Goal: Book appointment/travel/reservation

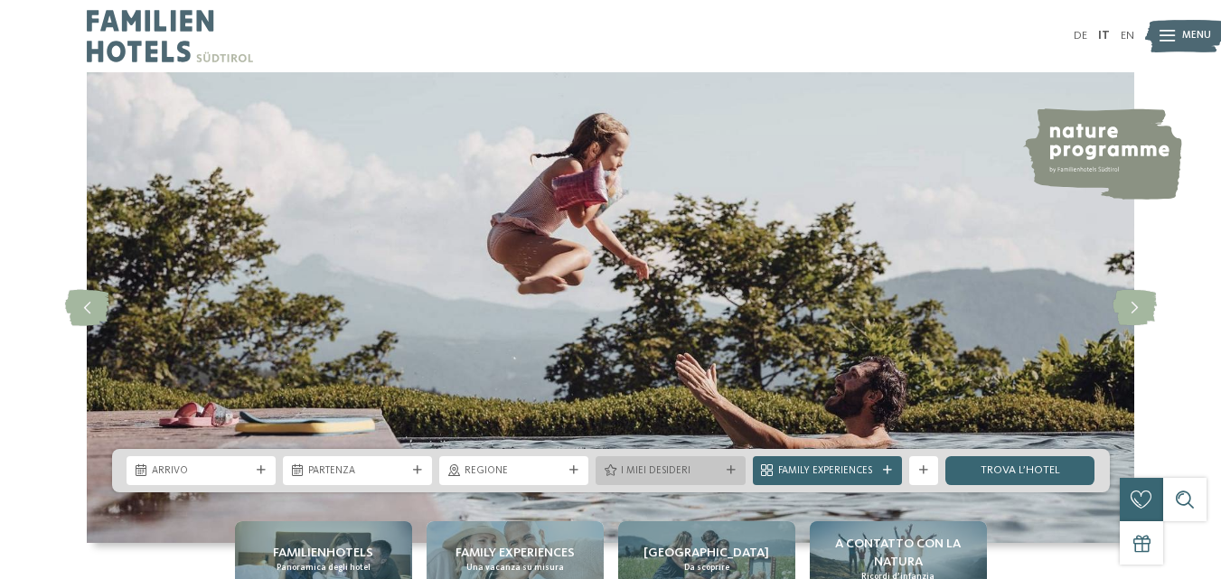
click at [731, 471] on icon at bounding box center [731, 470] width 9 height 9
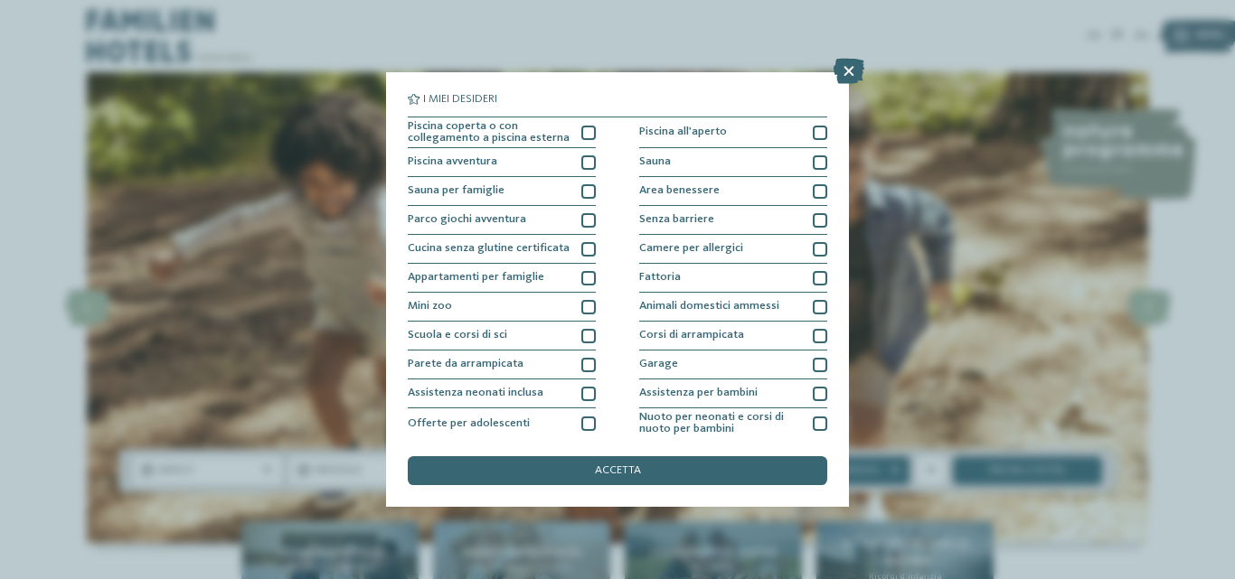
click at [268, 446] on div "I miei desideri Piscina coperta o con collegamento a piscina esterna Piscina al…" at bounding box center [617, 289] width 1235 height 579
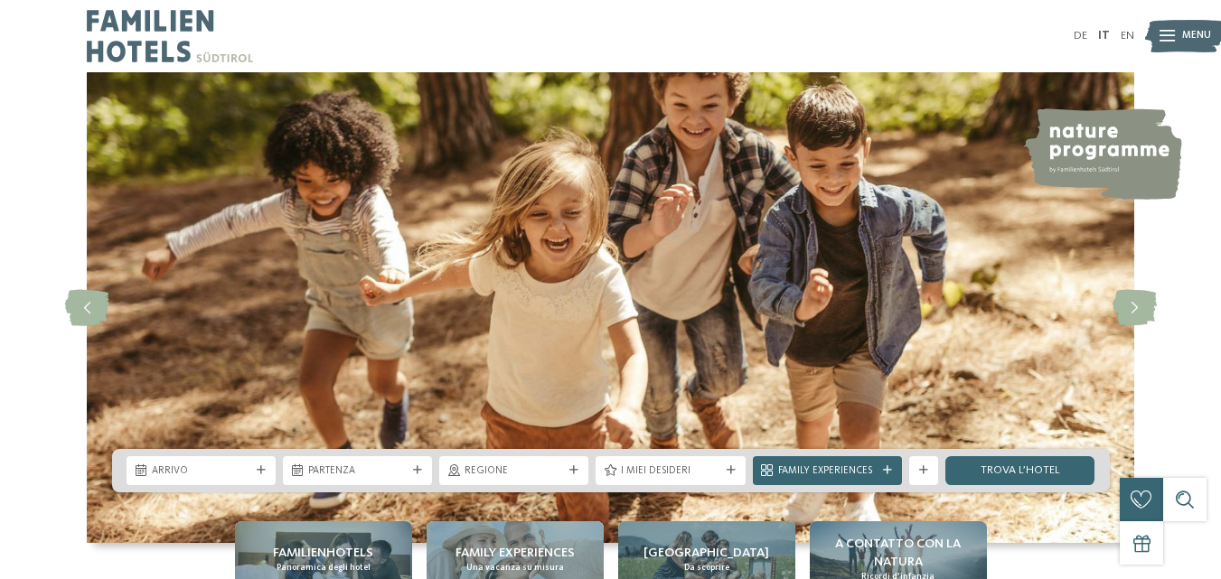
click at [673, 463] on div "I miei desideri" at bounding box center [670, 470] width 106 height 15
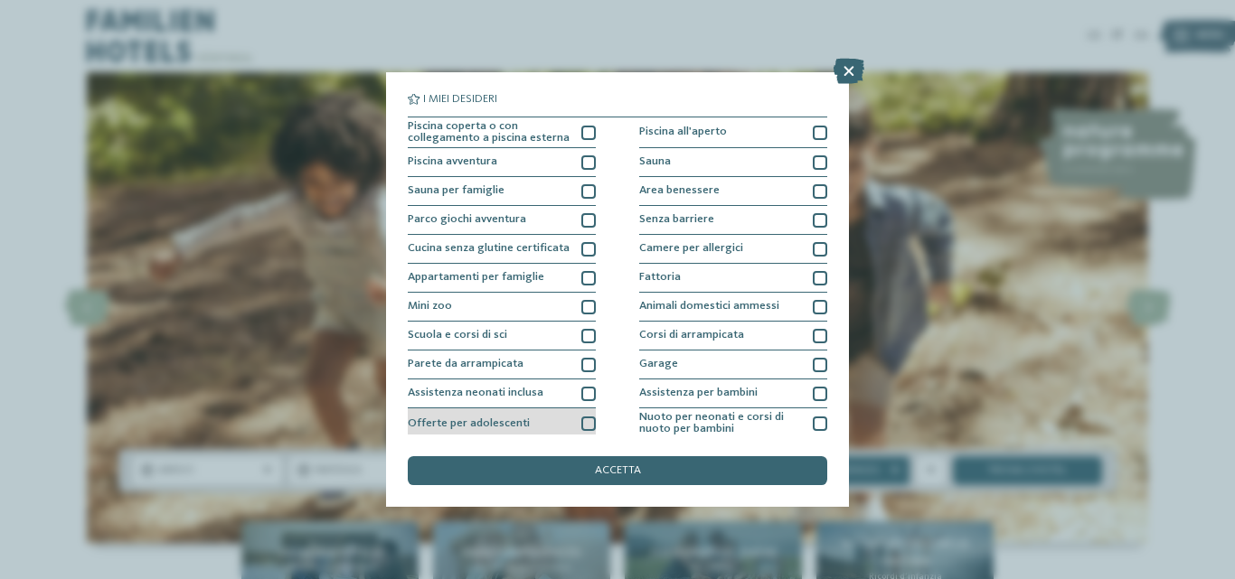
click at [587, 418] on div at bounding box center [588, 424] width 14 height 14
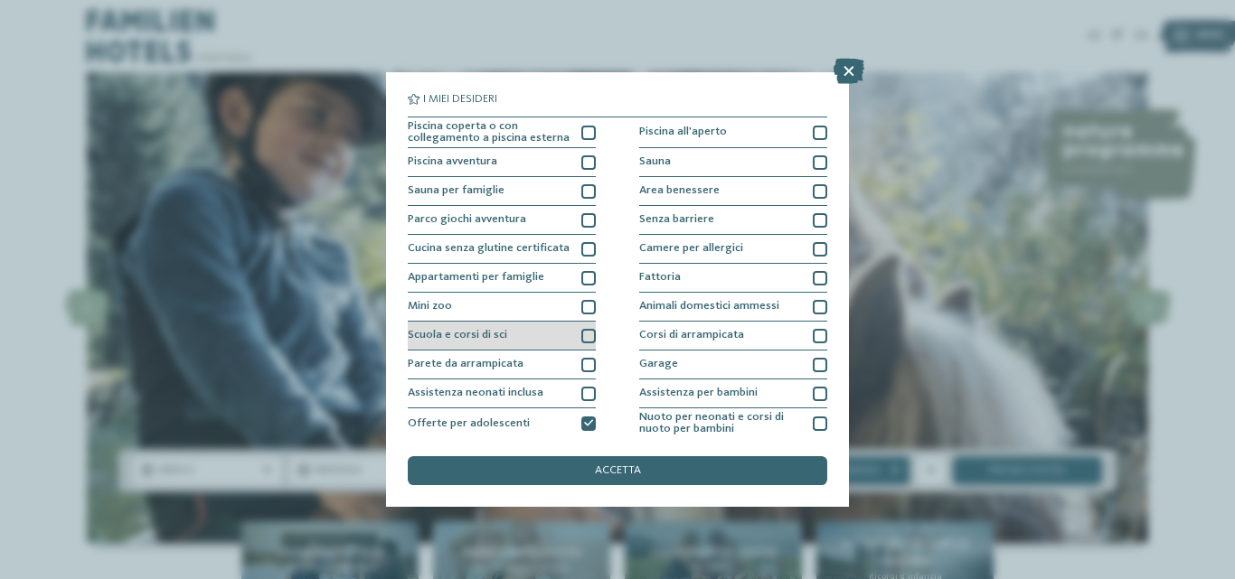
click at [583, 336] on div at bounding box center [588, 336] width 14 height 14
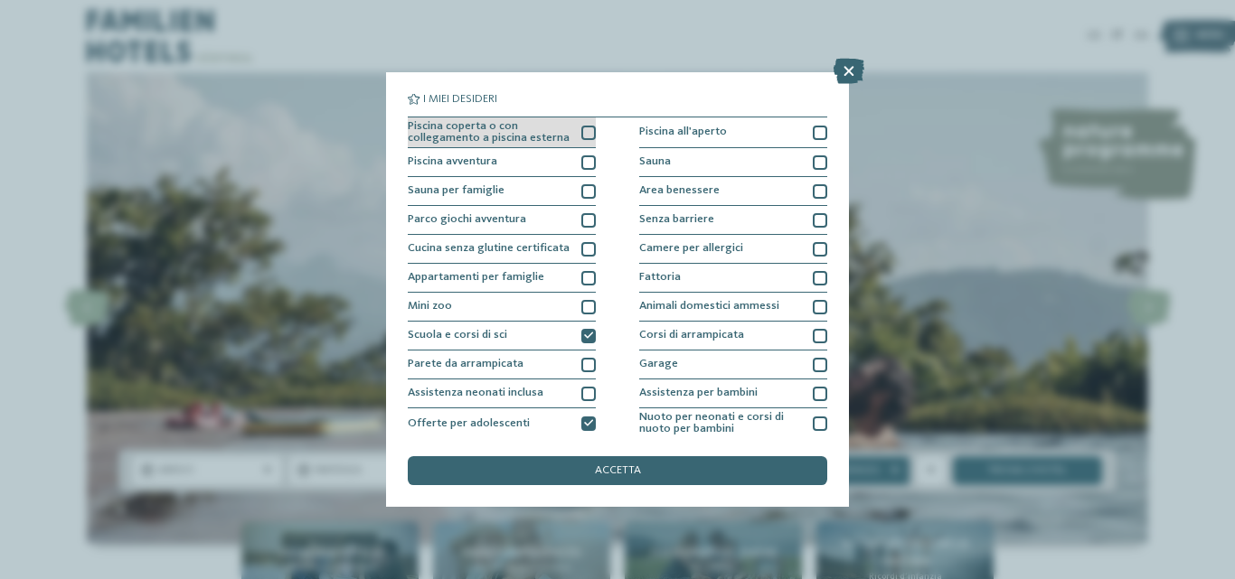
click at [585, 137] on div at bounding box center [588, 133] width 14 height 14
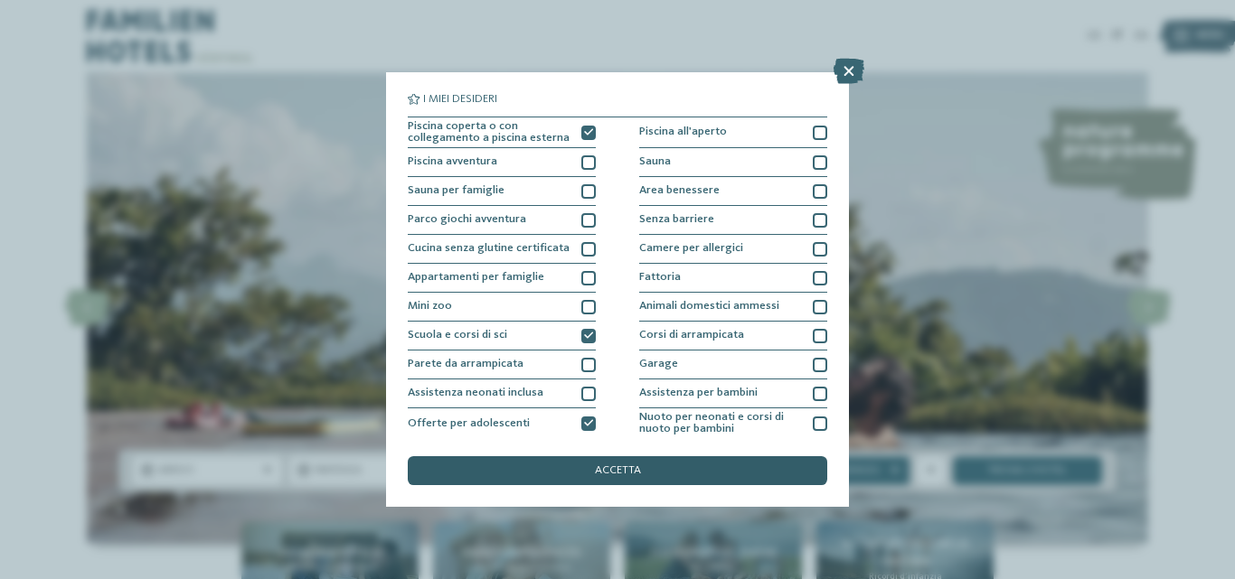
click at [747, 463] on div "accetta" at bounding box center [617, 470] width 419 height 29
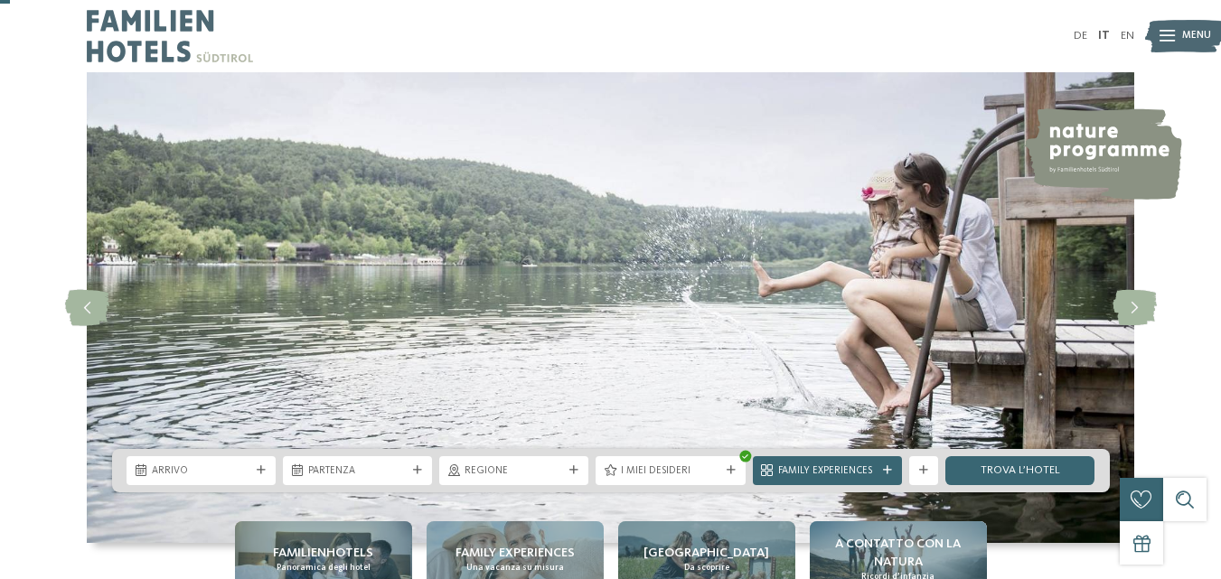
scroll to position [90, 0]
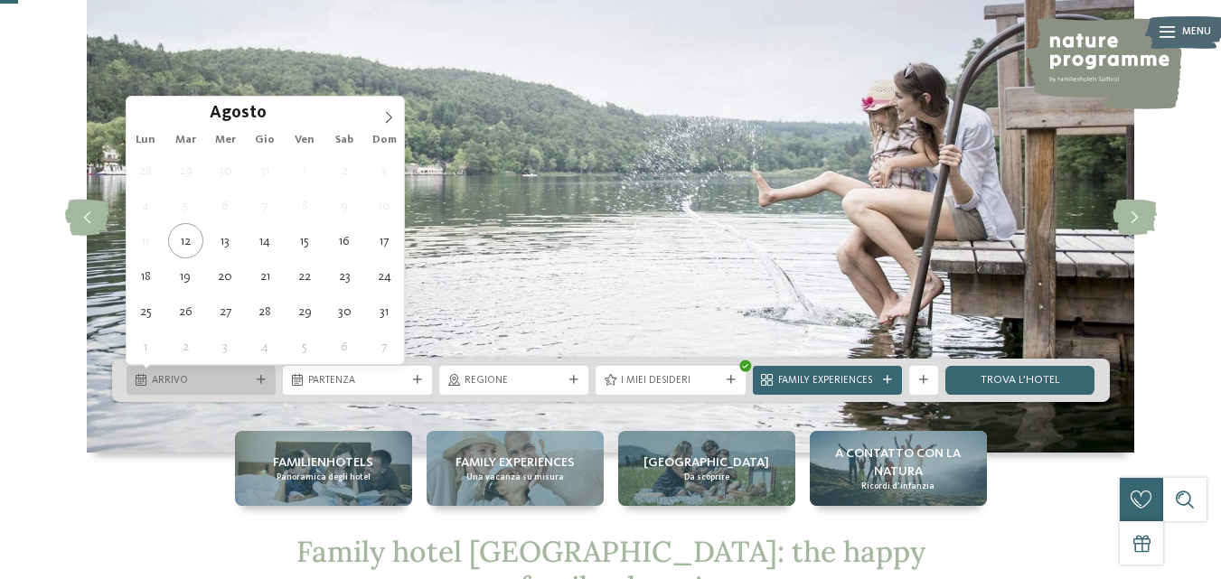
click at [257, 385] on div "Arrivo" at bounding box center [201, 380] width 149 height 29
click at [392, 123] on icon at bounding box center [388, 117] width 13 height 13
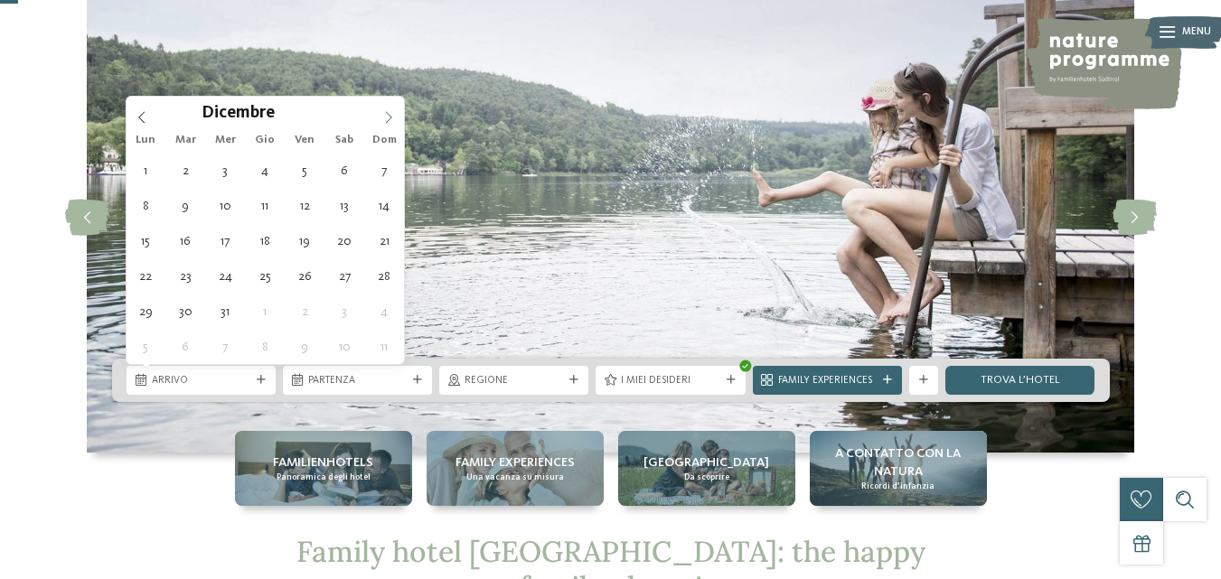
type input "****"
click at [392, 123] on icon at bounding box center [388, 117] width 13 height 13
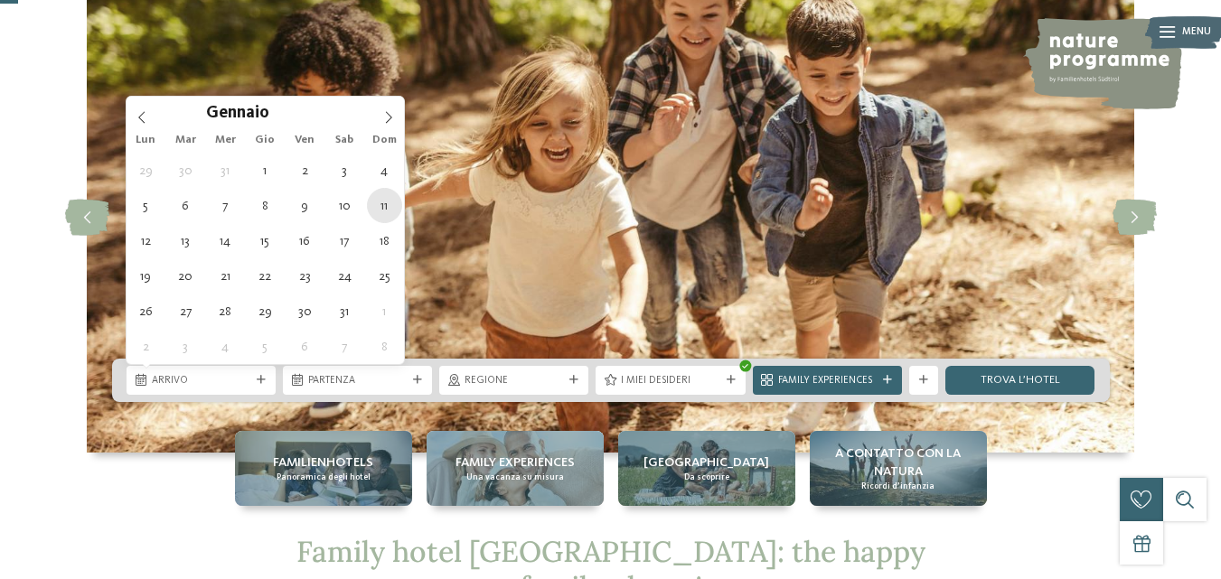
type div "11.01.2026"
type input "****"
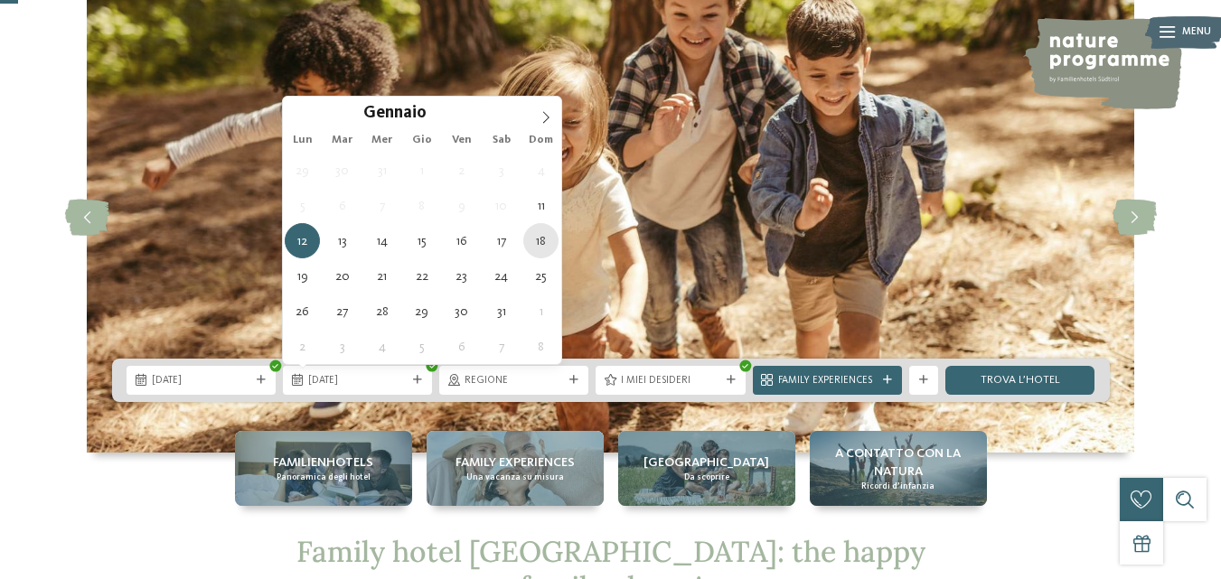
type div "18.01.2026"
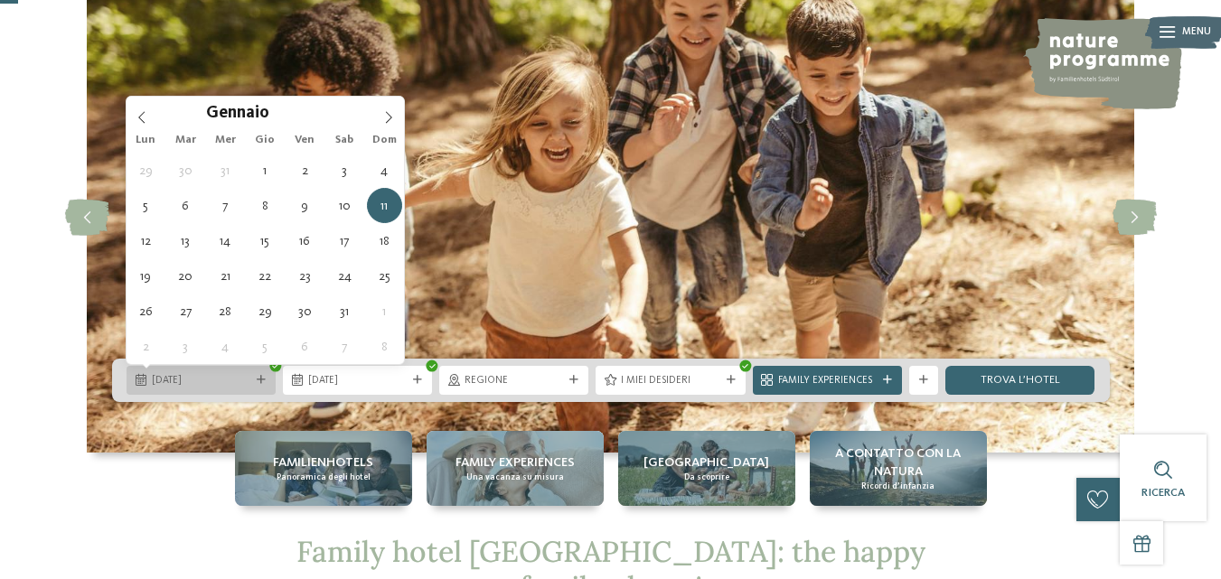
click at [179, 371] on div "11.01.2026" at bounding box center [201, 380] width 149 height 29
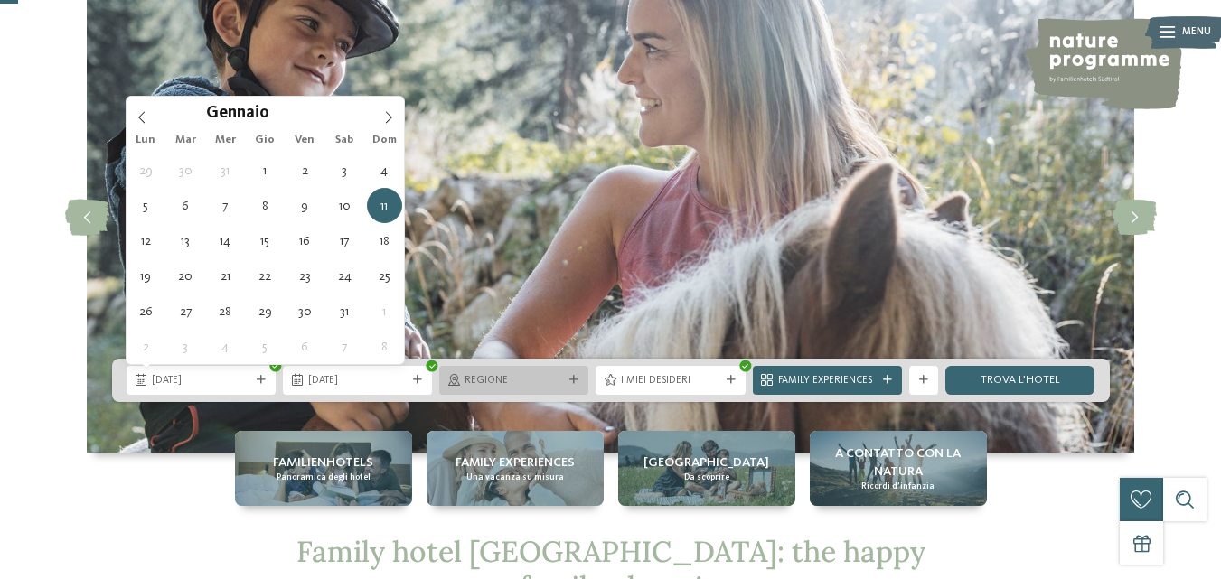
click at [581, 373] on div "Regione" at bounding box center [513, 380] width 149 height 29
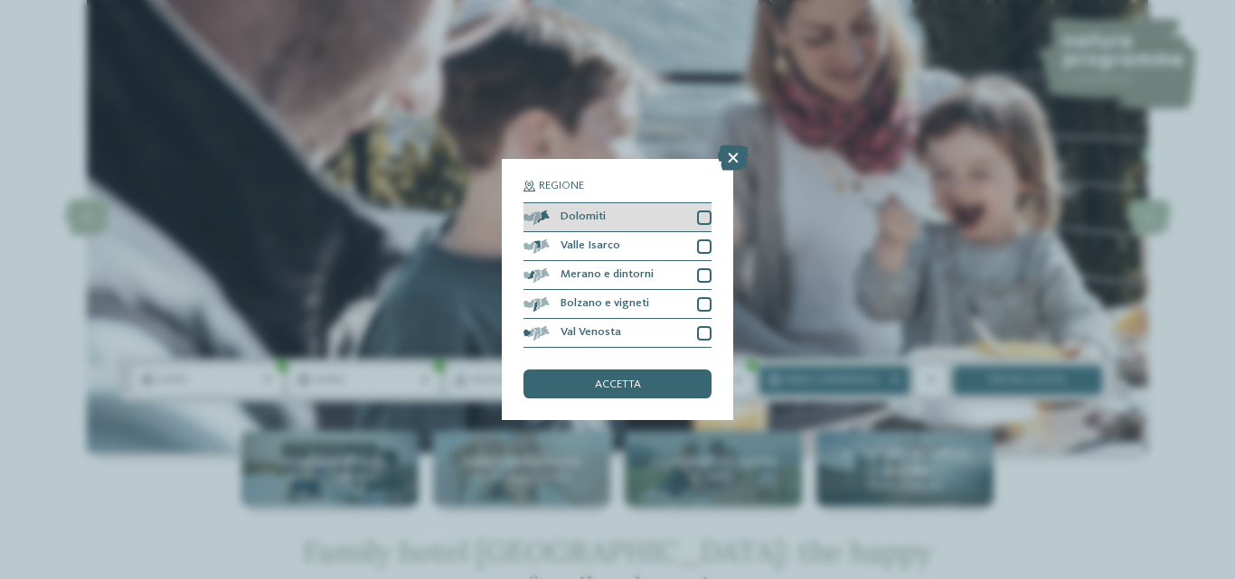
click at [705, 224] on div at bounding box center [704, 218] width 14 height 14
click at [663, 396] on div "accetta" at bounding box center [617, 384] width 188 height 29
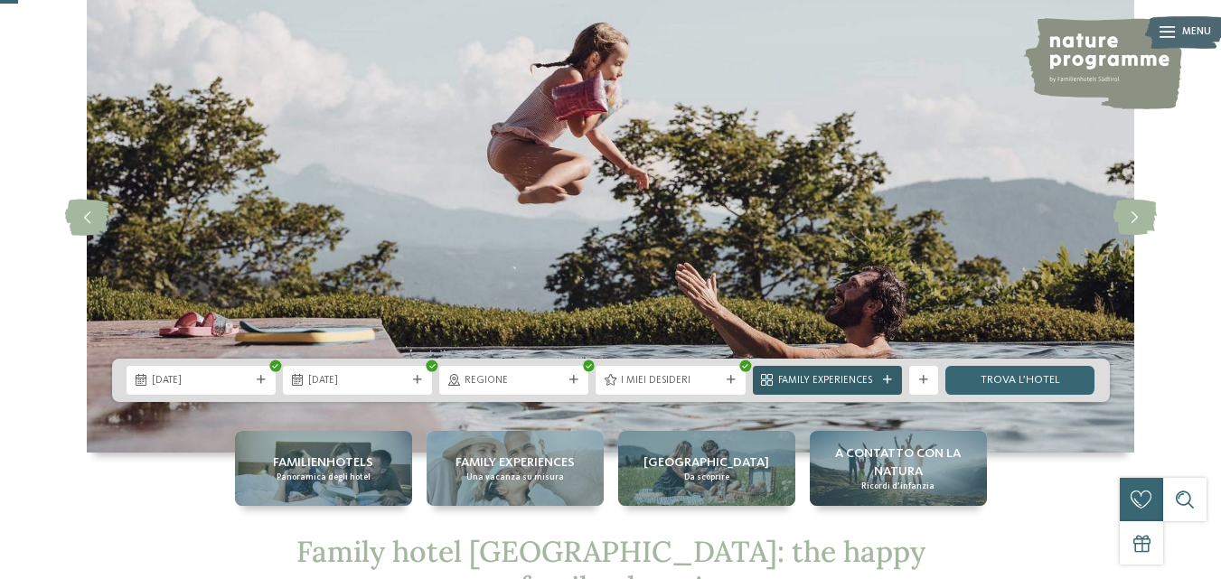
click at [879, 390] on div "Family Experiences" at bounding box center [827, 380] width 149 height 29
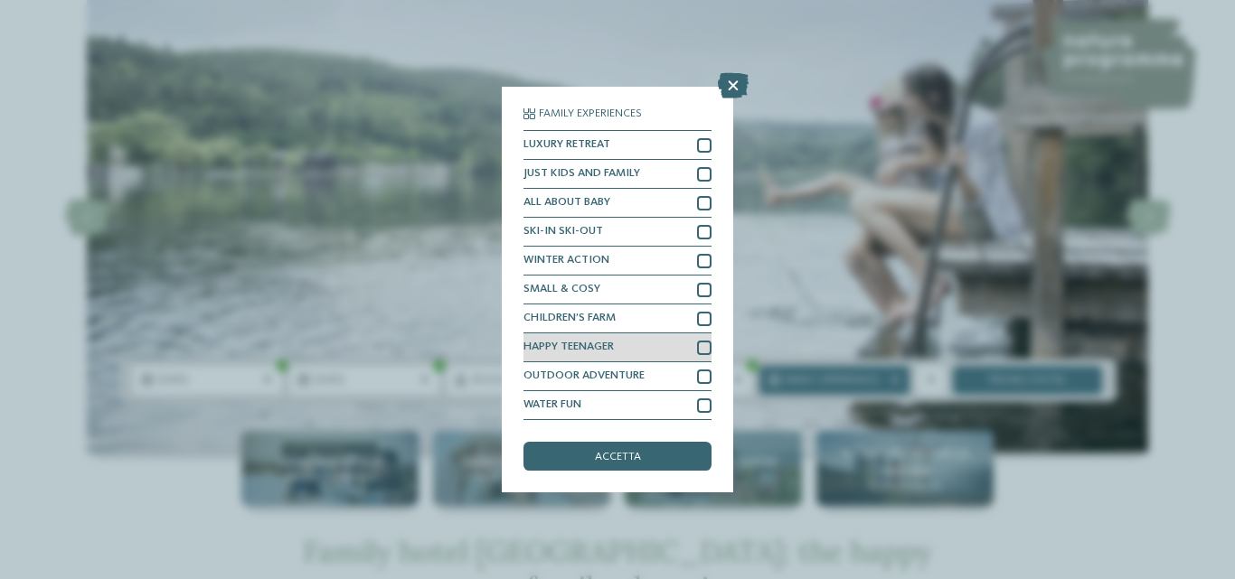
click at [702, 348] on div at bounding box center [704, 348] width 14 height 14
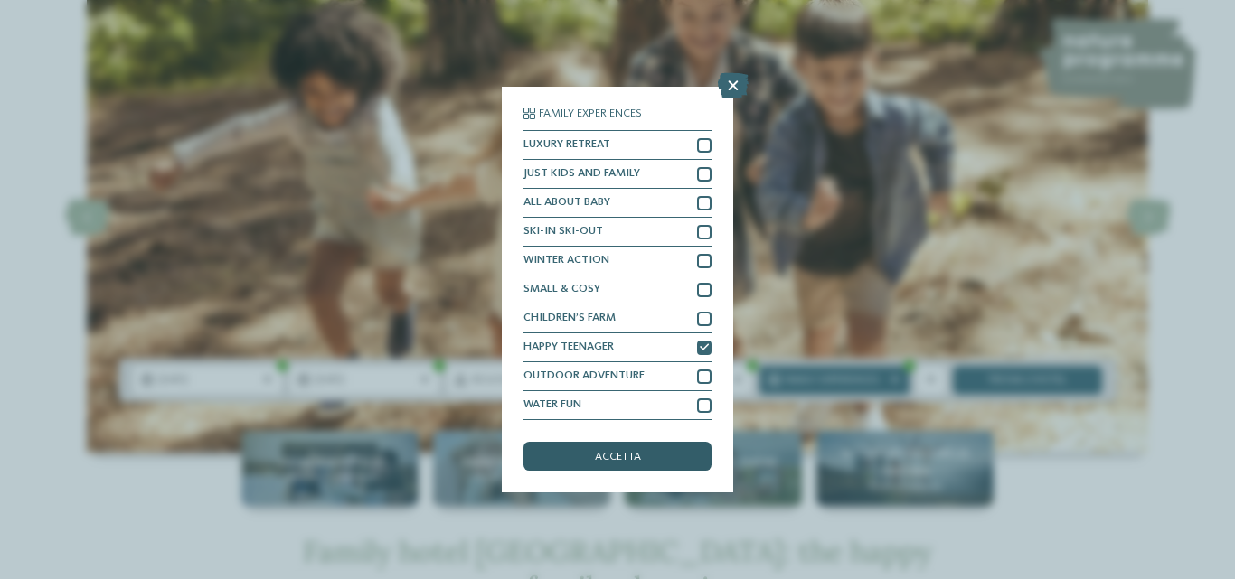
click at [647, 451] on div "accetta" at bounding box center [617, 456] width 188 height 29
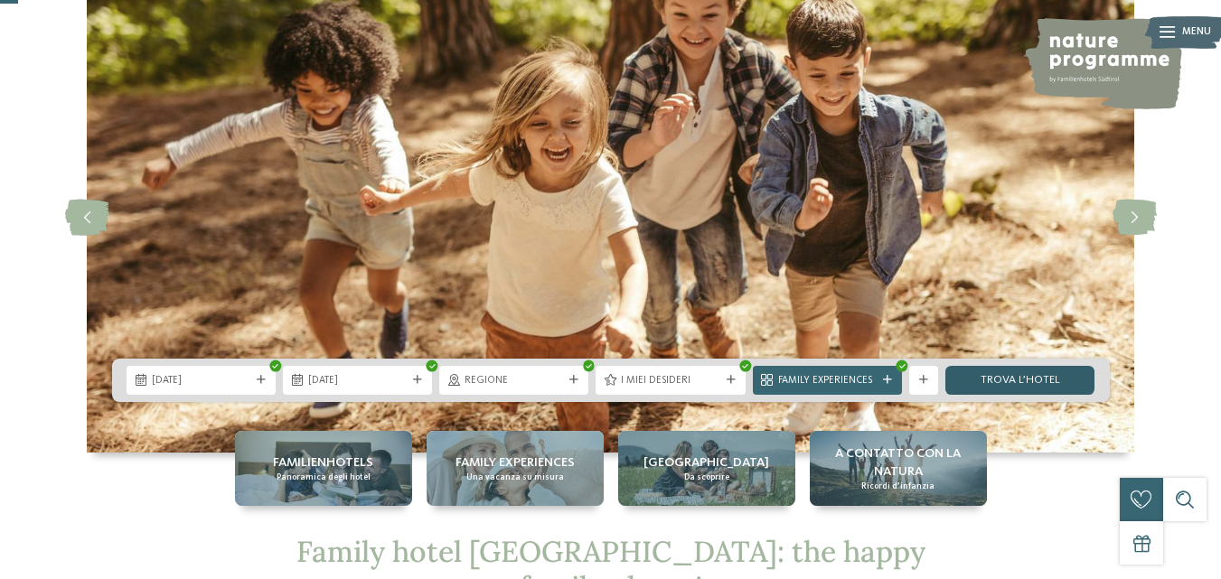
click at [1041, 380] on link "trova l’hotel" at bounding box center [1019, 380] width 149 height 29
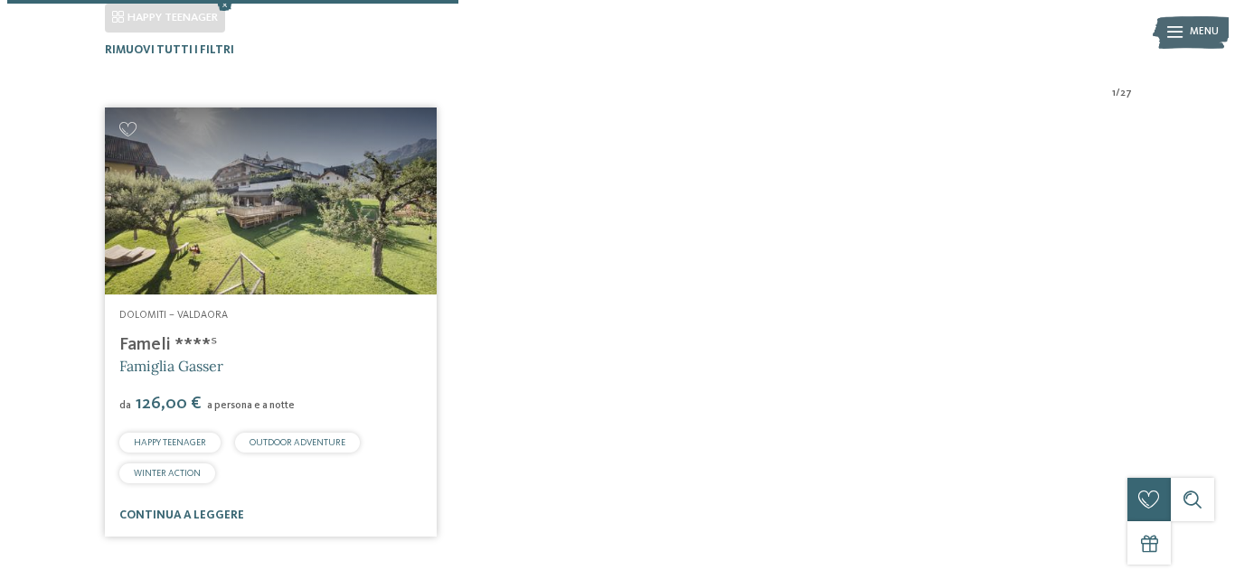
scroll to position [483, 0]
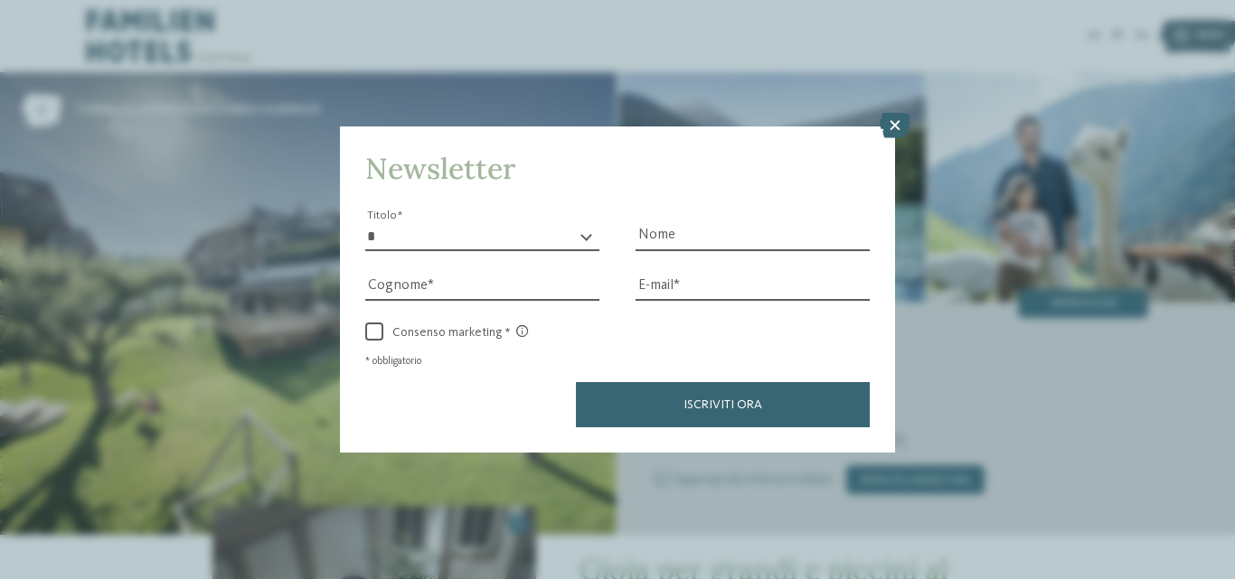
click at [888, 126] on icon at bounding box center [894, 125] width 31 height 25
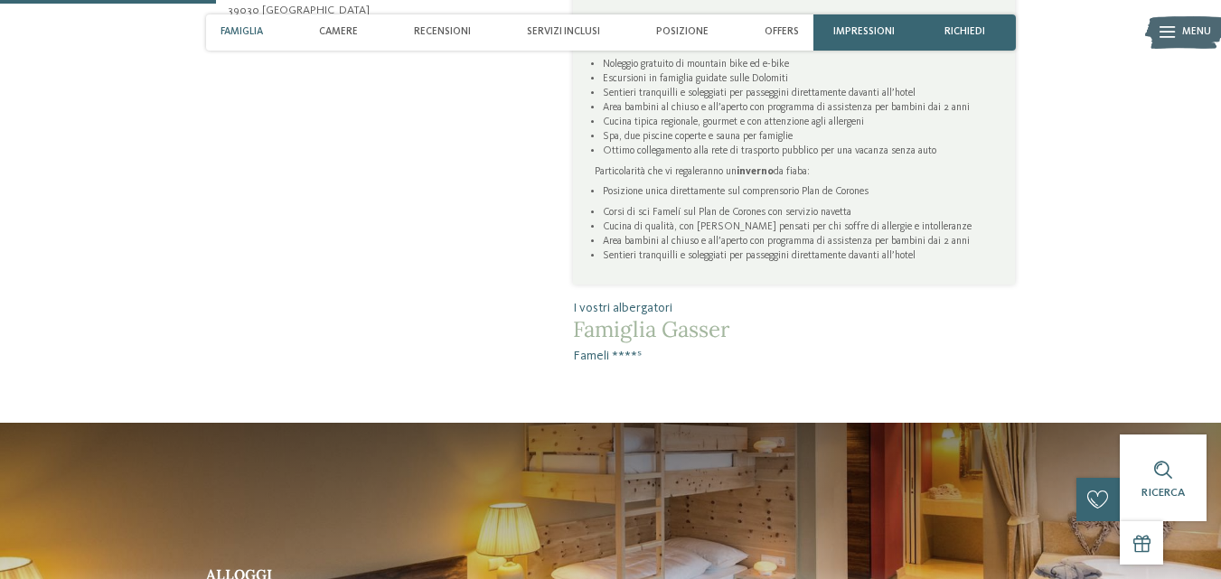
scroll to position [452, 0]
